Goal: Task Accomplishment & Management: Use online tool/utility

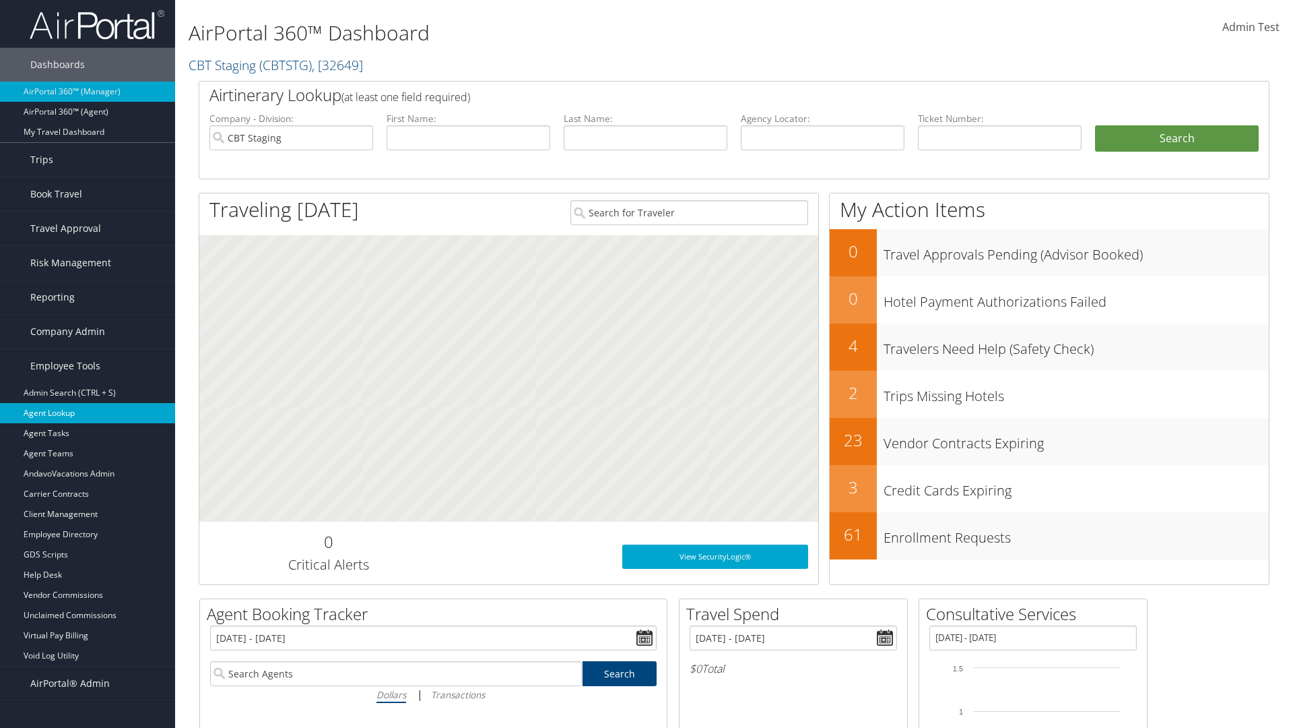
click at [88, 413] on link "Agent Lookup" at bounding box center [87, 413] width 175 height 20
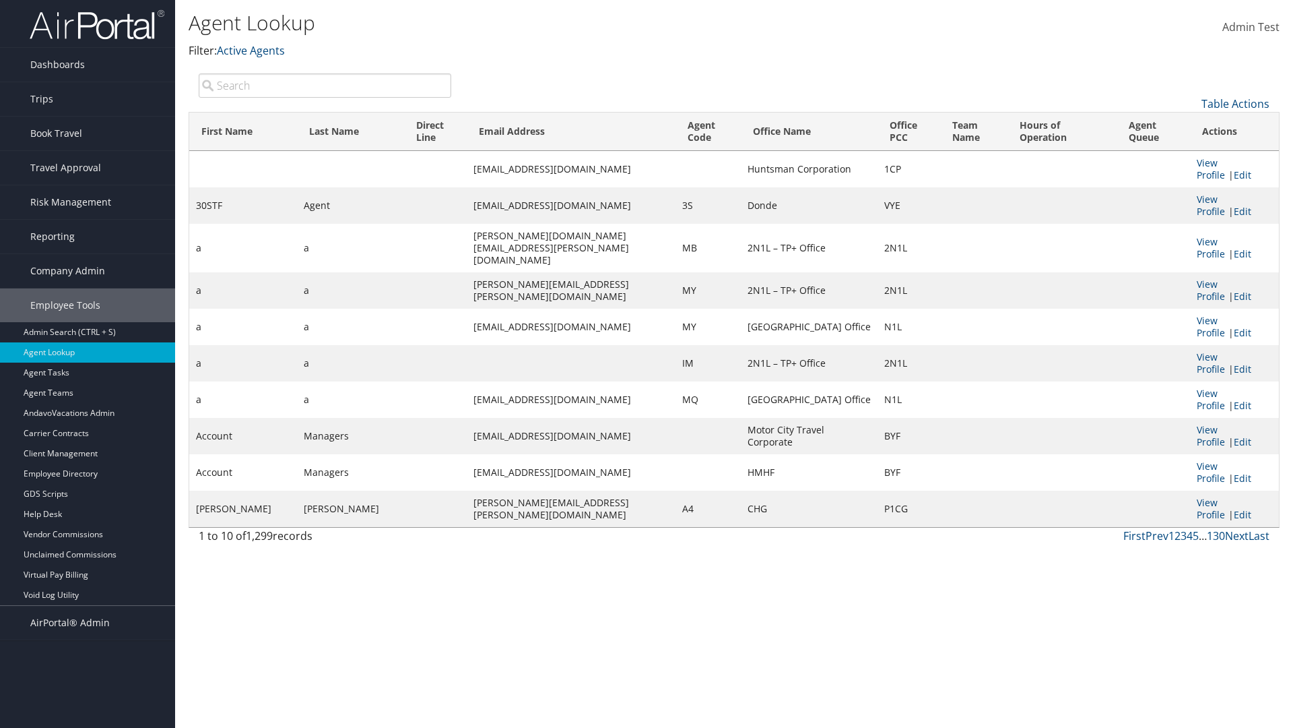
click at [325, 85] on input "search" at bounding box center [325, 85] width 253 height 24
type input "Agent"
